Goal: Information Seeking & Learning: Learn about a topic

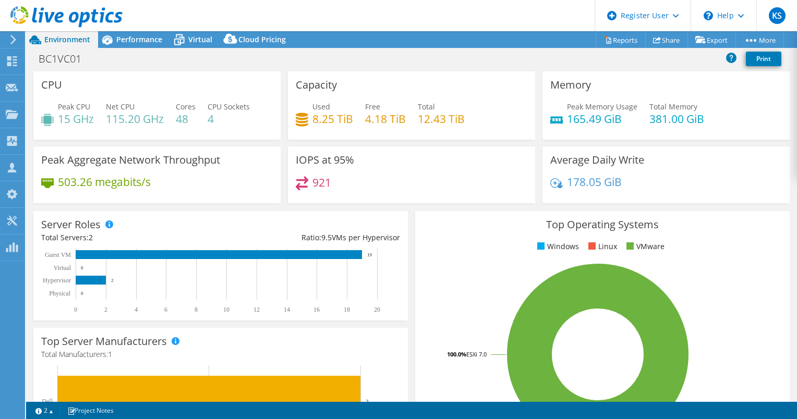
select select "USD"
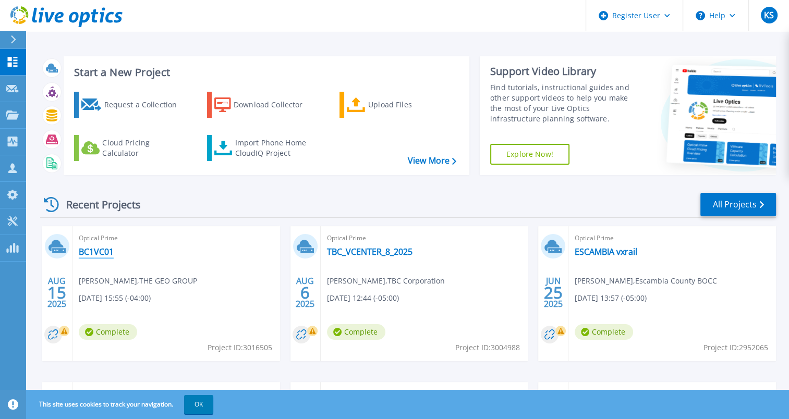
click at [95, 250] on link "BC1VC01" at bounding box center [96, 252] width 35 height 10
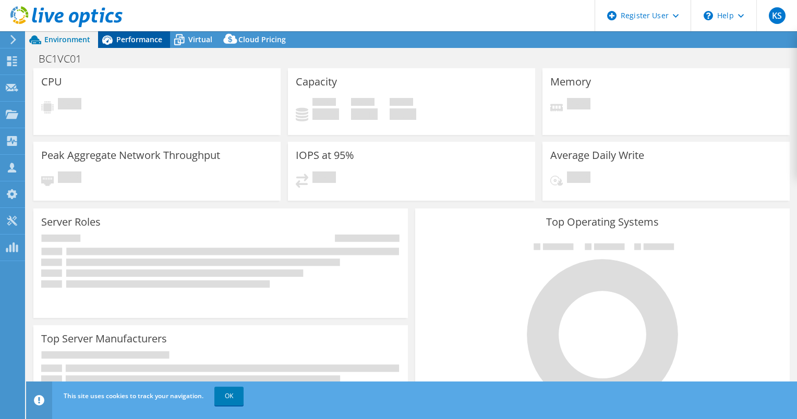
click at [150, 38] on span "Performance" at bounding box center [139, 39] width 46 height 10
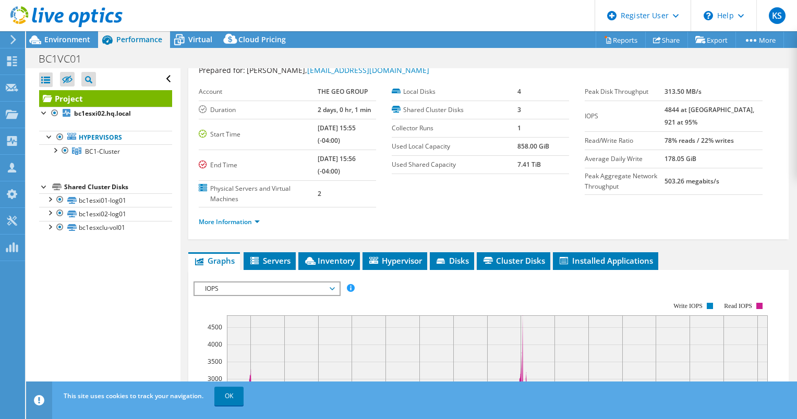
scroll to position [104, 0]
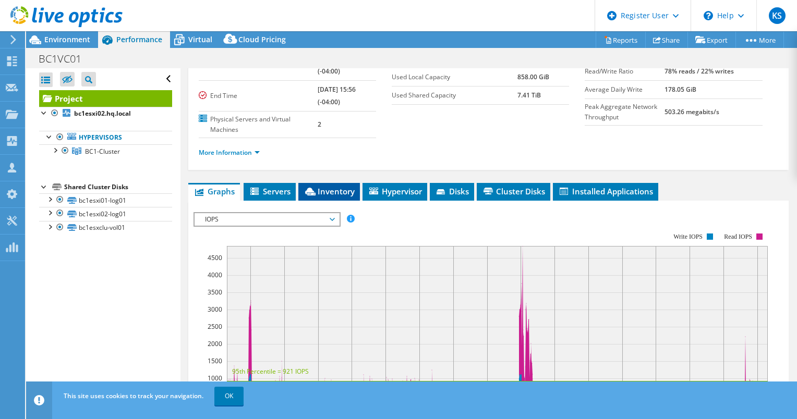
click at [327, 192] on span "Inventory" at bounding box center [328, 191] width 51 height 10
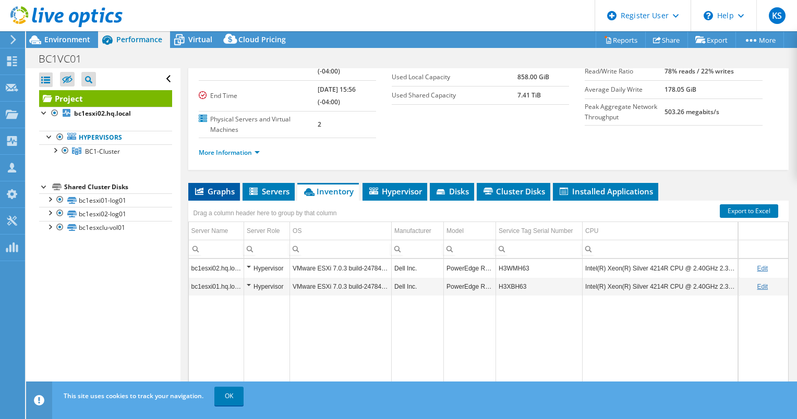
click at [213, 188] on span "Graphs" at bounding box center [213, 191] width 41 height 10
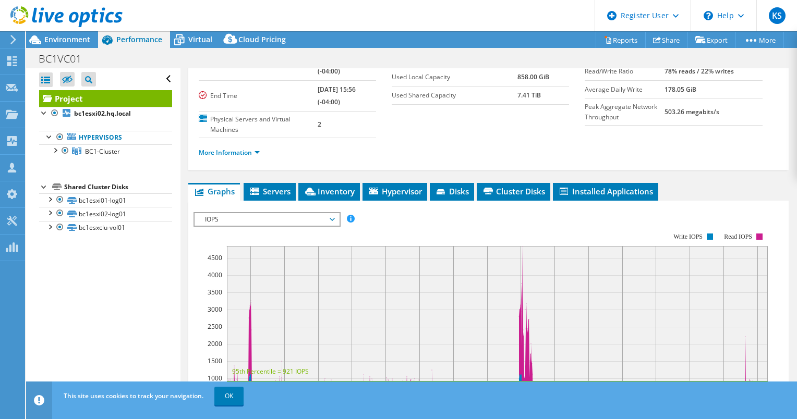
scroll to position [0, 0]
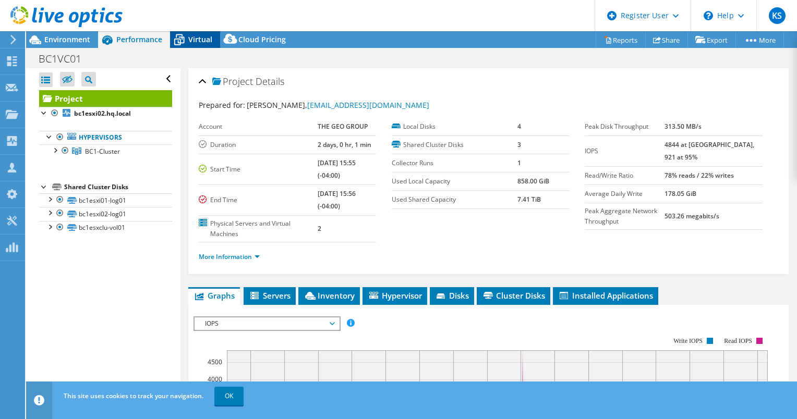
click at [190, 39] on span "Virtual" at bounding box center [200, 39] width 24 height 10
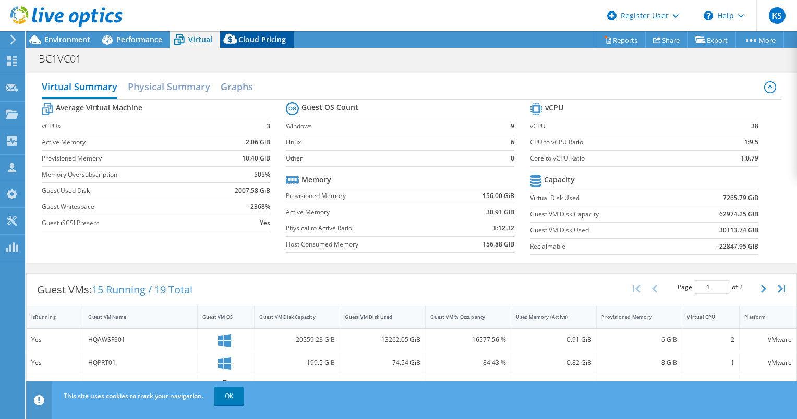
click at [276, 40] on span "Cloud Pricing" at bounding box center [261, 39] width 47 height 10
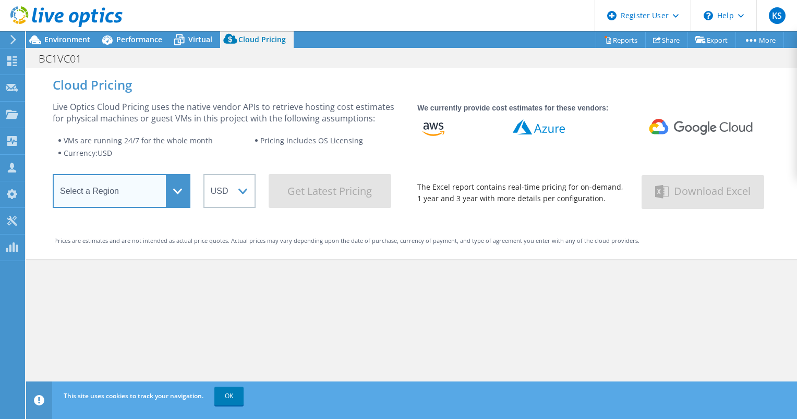
click at [140, 194] on select "Select a Region [GEOGRAPHIC_DATA] ([GEOGRAPHIC_DATA]) [GEOGRAPHIC_DATA] ([GEOGR…" at bounding box center [122, 191] width 138 height 34
select select "USEast"
click at [53, 177] on select "Select a Region [GEOGRAPHIC_DATA] ([GEOGRAPHIC_DATA]) [GEOGRAPHIC_DATA] ([GEOGR…" at bounding box center [122, 191] width 138 height 34
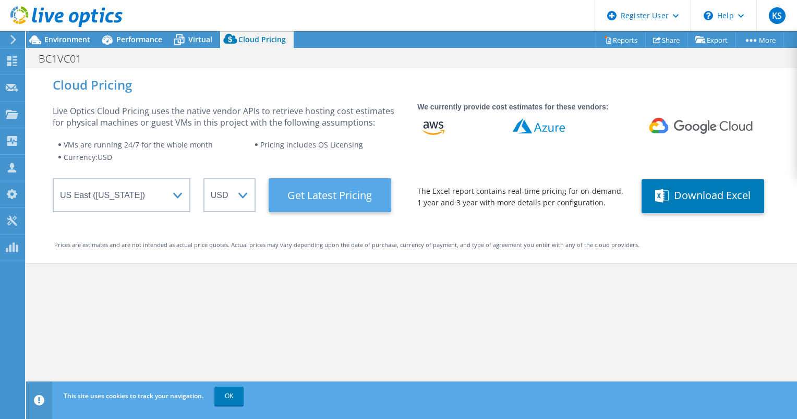
click at [331, 192] on Latest "Get Latest Pricing" at bounding box center [329, 195] width 123 height 34
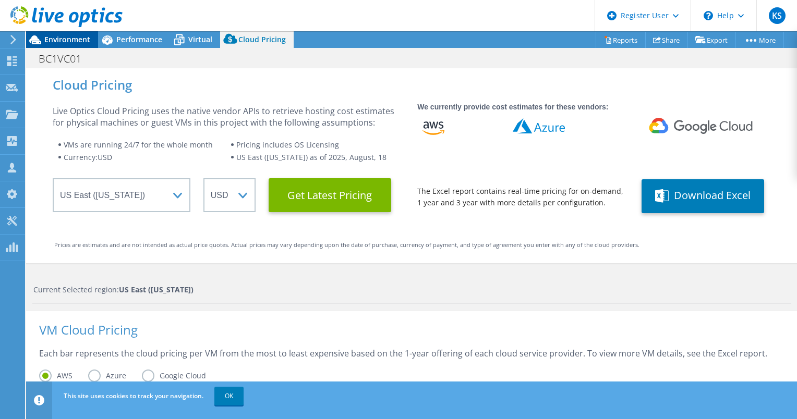
click at [60, 36] on span "Environment" at bounding box center [67, 39] width 46 height 10
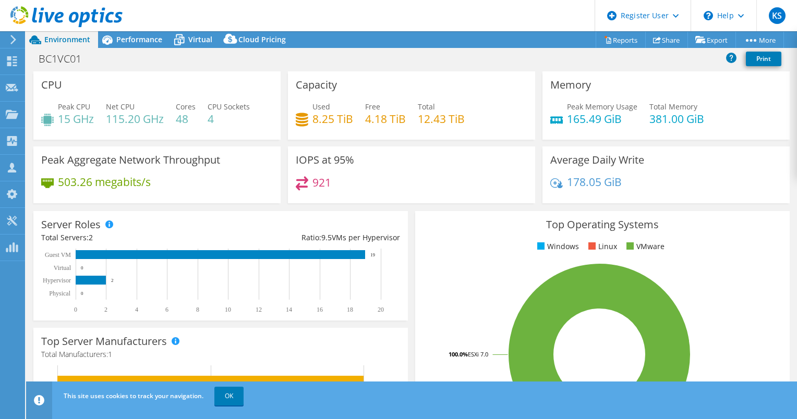
click at [328, 66] on div "BC1VC01 Print" at bounding box center [411, 58] width 771 height 19
drag, startPoint x: 401, startPoint y: 195, endPoint x: 335, endPoint y: 204, distance: 66.8
click at [401, 195] on div "921" at bounding box center [411, 187] width 231 height 22
drag, startPoint x: 307, startPoint y: 184, endPoint x: 332, endPoint y: 184, distance: 25.0
click at [332, 184] on div "921" at bounding box center [411, 187] width 231 height 22
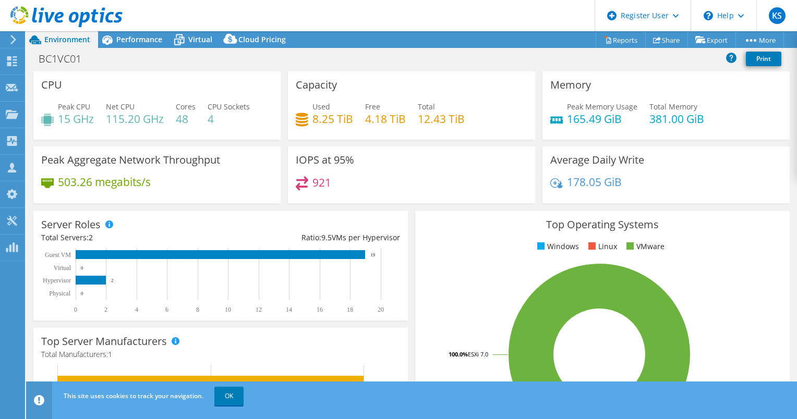
drag, startPoint x: 332, startPoint y: 184, endPoint x: 354, endPoint y: 207, distance: 32.8
click at [354, 207] on div "Server Roles Physical Servers represent bare metal servers that were targets of…" at bounding box center [221, 265] width 382 height 117
drag, startPoint x: 433, startPoint y: 122, endPoint x: 454, endPoint y: 117, distance: 21.9
click at [451, 117] on h4 "12.43 TiB" at bounding box center [441, 118] width 47 height 11
drag, startPoint x: 454, startPoint y: 117, endPoint x: 448, endPoint y: 177, distance: 60.2
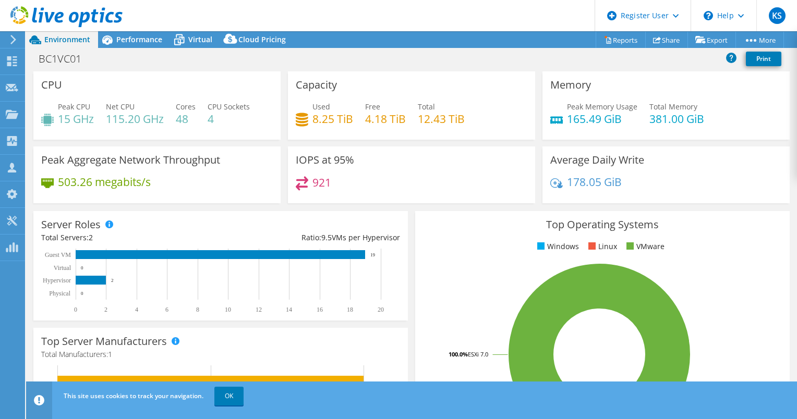
click at [448, 177] on div "921" at bounding box center [411, 187] width 231 height 22
click at [147, 40] on span "Performance" at bounding box center [139, 39] width 46 height 10
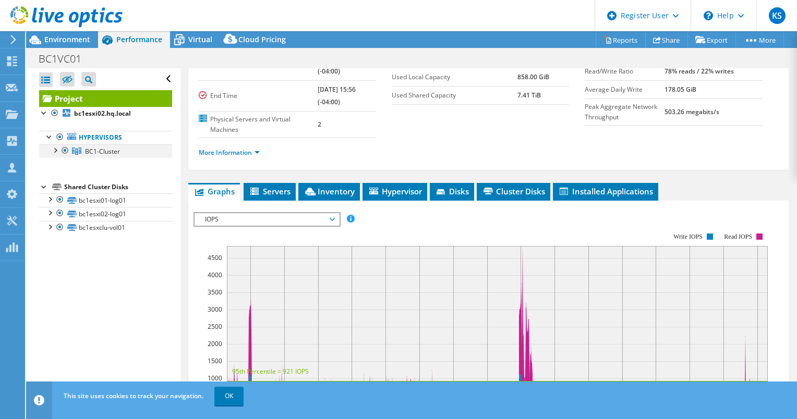
click at [57, 148] on div at bounding box center [55, 149] width 10 height 10
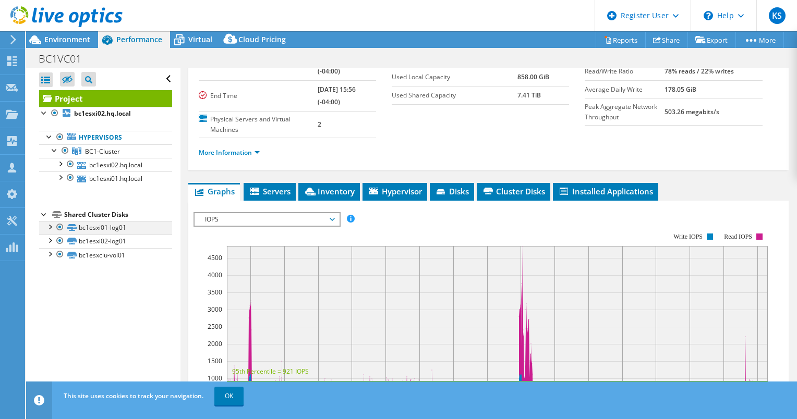
click at [52, 228] on div at bounding box center [49, 226] width 10 height 10
click at [49, 228] on div at bounding box center [49, 226] width 10 height 10
click at [67, 42] on span "Environment" at bounding box center [67, 39] width 46 height 10
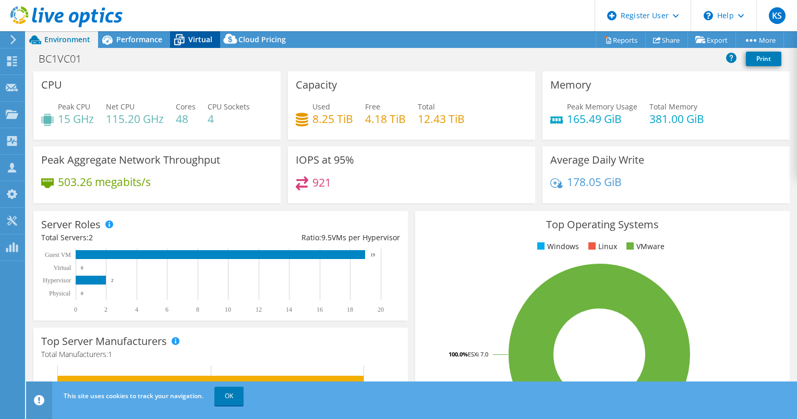
click at [188, 36] on span "Virtual" at bounding box center [200, 39] width 24 height 10
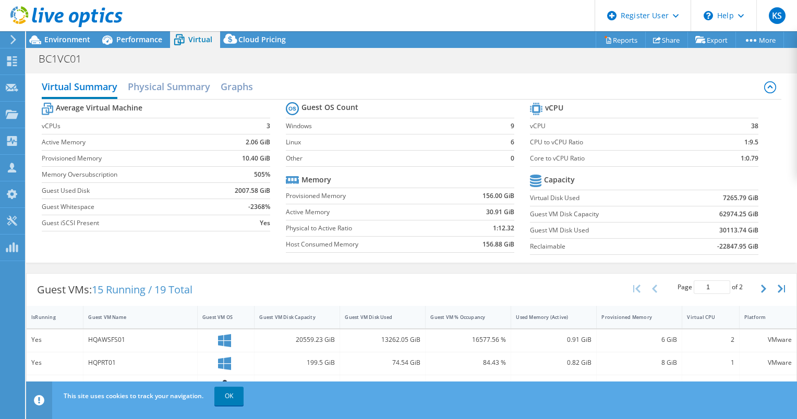
drag, startPoint x: 162, startPoint y: 291, endPoint x: 184, endPoint y: 289, distance: 22.1
click at [175, 290] on span "15 Running / 19 Total" at bounding box center [142, 290] width 101 height 14
drag, startPoint x: 184, startPoint y: 289, endPoint x: 187, endPoint y: 304, distance: 15.9
click at [228, 296] on div "Guest VMs: 15 Running / 19 Total Page 1 of 2 5 rows 10 rows 20 rows 25 rows 50 …" at bounding box center [411, 290] width 769 height 32
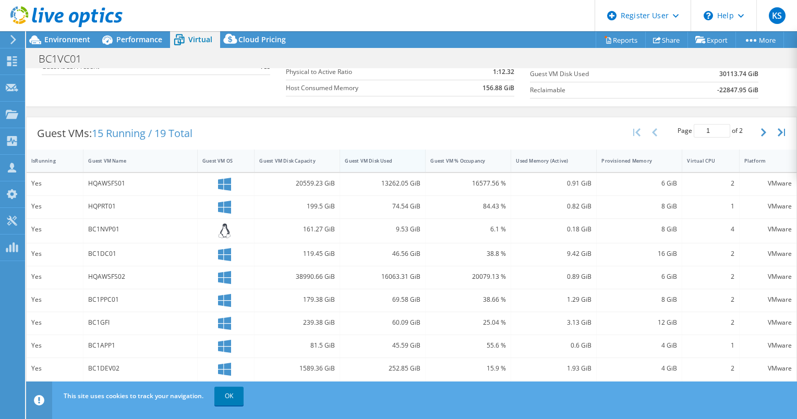
click at [362, 162] on div "Guest VM Disk Used" at bounding box center [376, 160] width 63 height 7
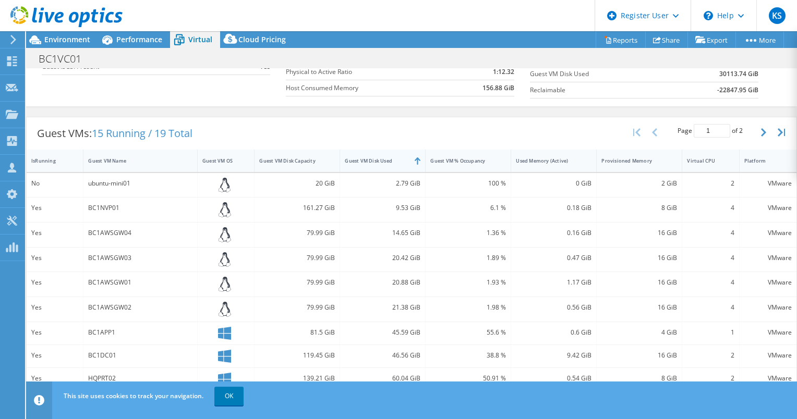
click at [361, 162] on div "Guest VM Disk Used" at bounding box center [376, 160] width 63 height 7
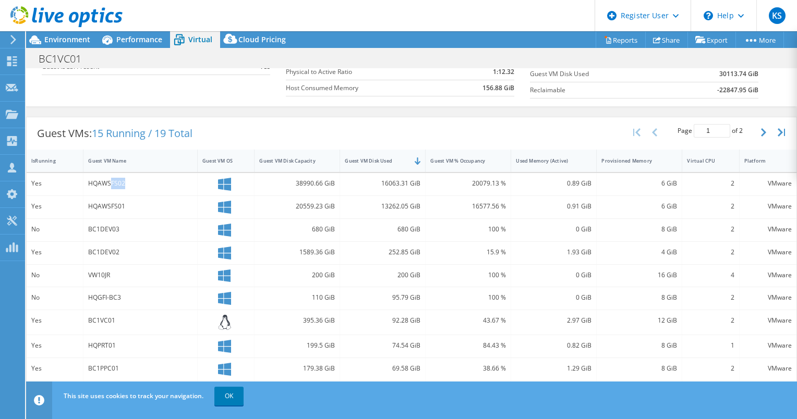
click at [128, 181] on div "HQAWSFS02" at bounding box center [140, 183] width 104 height 11
drag, startPoint x: 120, startPoint y: 198, endPoint x: 111, endPoint y: 202, distance: 10.3
click at [110, 198] on div "HQAWSFS01" at bounding box center [140, 207] width 114 height 22
drag, startPoint x: 111, startPoint y: 206, endPoint x: 122, endPoint y: 206, distance: 11.5
click at [122, 206] on div "HQAWSFS01" at bounding box center [140, 206] width 104 height 11
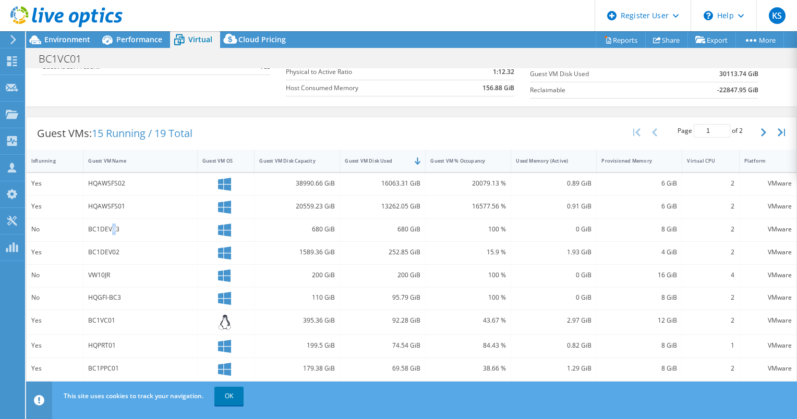
drag, startPoint x: 122, startPoint y: 206, endPoint x: 113, endPoint y: 229, distance: 24.8
click at [113, 229] on div "BC1DEV03" at bounding box center [140, 229] width 104 height 11
drag, startPoint x: 113, startPoint y: 229, endPoint x: 98, endPoint y: 220, distance: 17.1
click at [98, 220] on div "BC1DEV03" at bounding box center [140, 230] width 114 height 22
drag, startPoint x: 98, startPoint y: 220, endPoint x: 122, endPoint y: 263, distance: 49.5
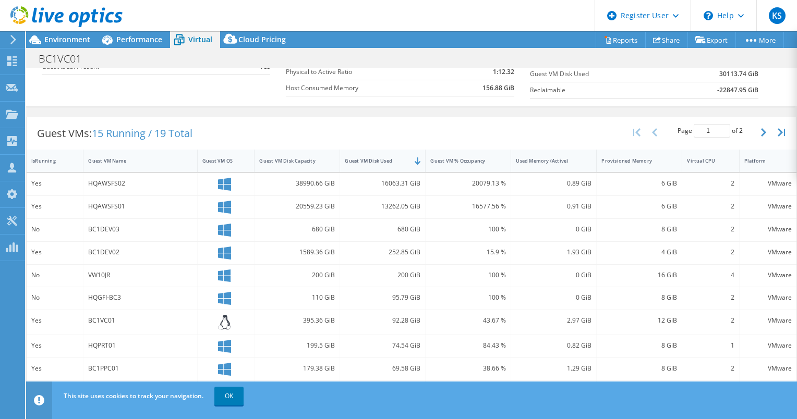
click at [121, 252] on div "BC1DEV02" at bounding box center [140, 252] width 104 height 11
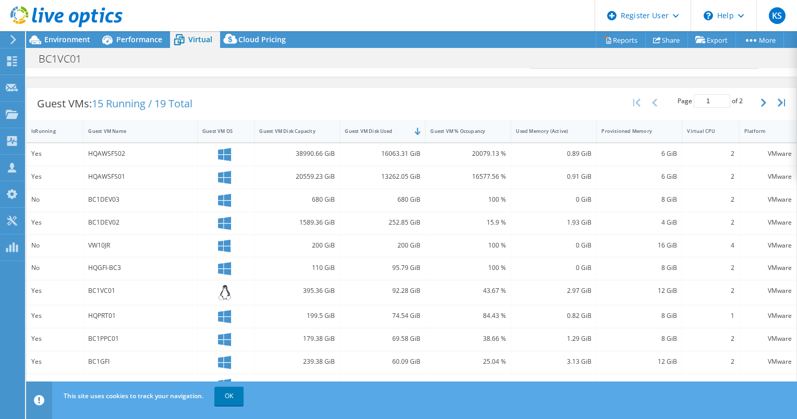
scroll to position [0, 0]
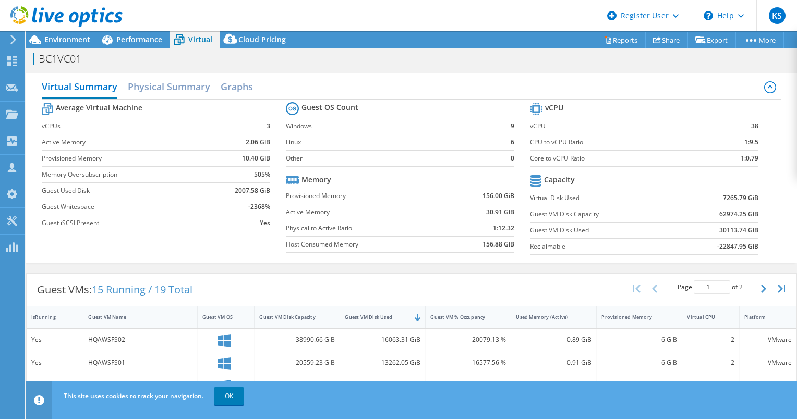
click at [74, 48] on div "BC1VC01 Print" at bounding box center [411, 58] width 771 height 20
click at [74, 42] on span "Environment" at bounding box center [67, 39] width 46 height 10
